Goal: Find specific page/section

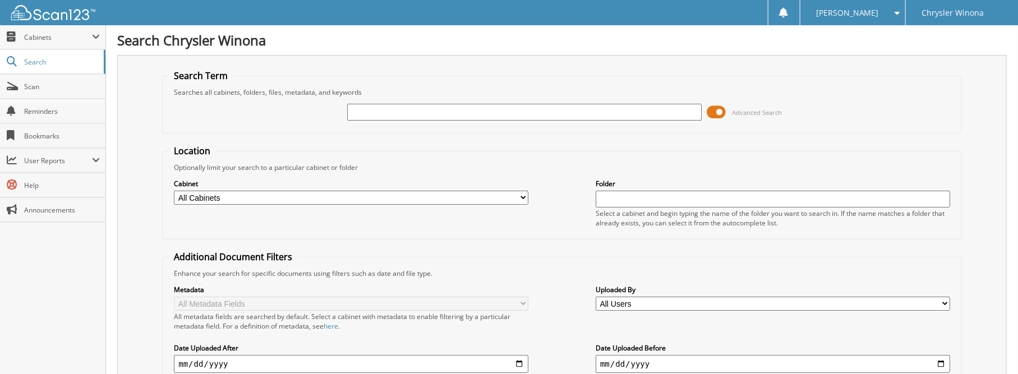
click at [374, 110] on input "text" at bounding box center [524, 112] width 354 height 17
type input "47259"
click at [725, 112] on span at bounding box center [716, 112] width 19 height 17
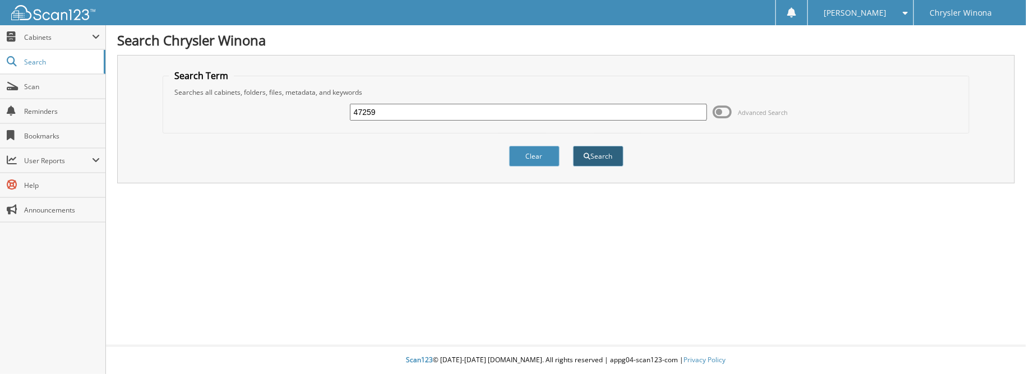
click at [596, 155] on button "Search" at bounding box center [598, 156] width 50 height 21
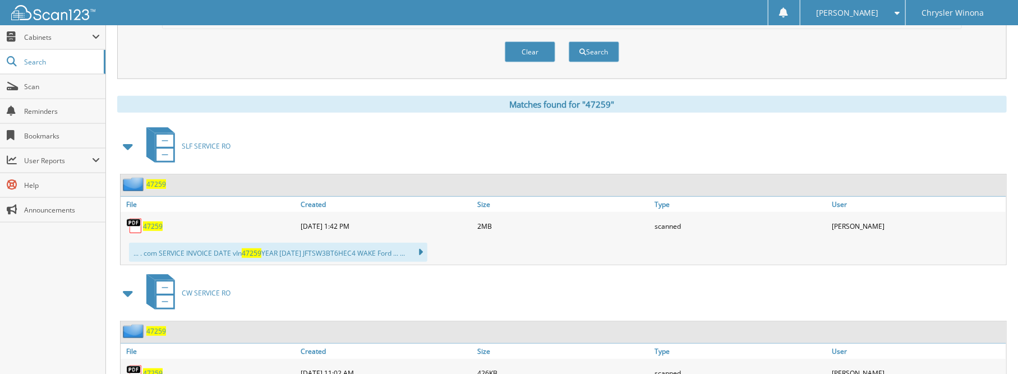
scroll to position [449, 0]
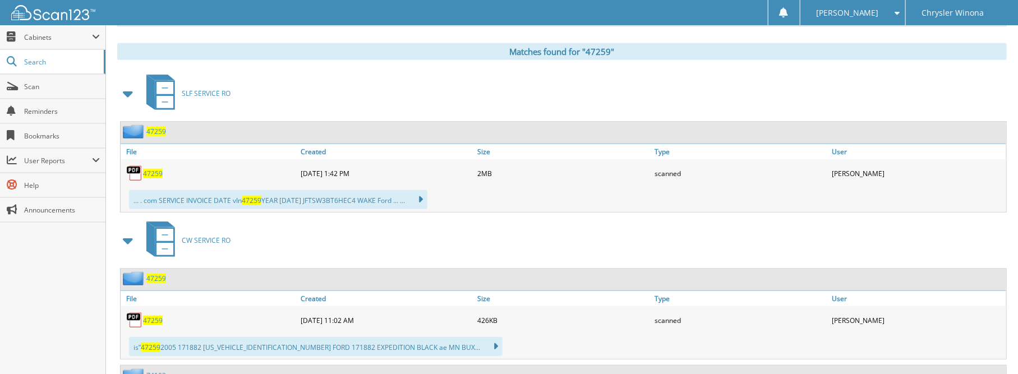
click at [155, 169] on span "47259" at bounding box center [153, 174] width 20 height 10
